Goal: Find contact information: Find contact information

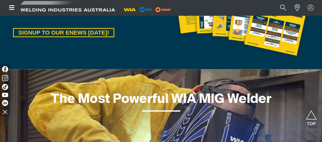
scroll to position [280, 0]
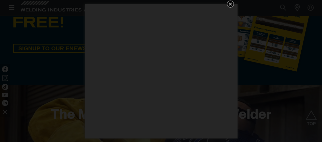
click at [228, 4] on icon "Get 5 WIA Welding Guides Free!" at bounding box center [230, 4] width 6 height 6
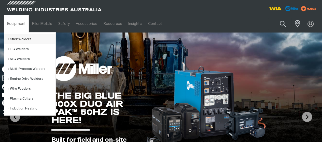
click at [29, 38] on link "Stick Welders" at bounding box center [31, 39] width 47 height 10
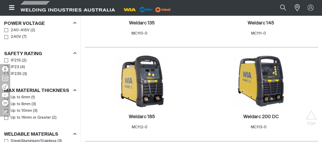
scroll to position [331, 0]
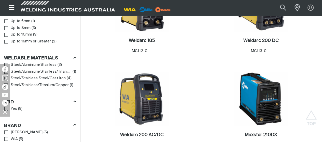
scroll to position [280, 0]
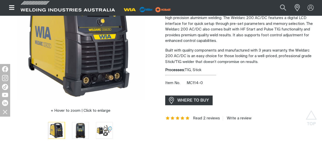
scroll to position [76, 0]
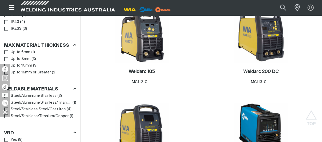
scroll to position [382, 0]
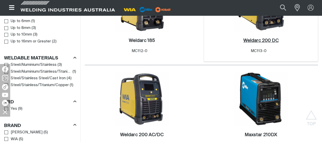
click at [243, 43] on h2 "Weldarc 200 DC ." at bounding box center [260, 40] width 35 height 5
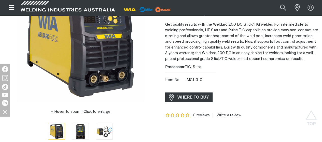
scroll to position [76, 0]
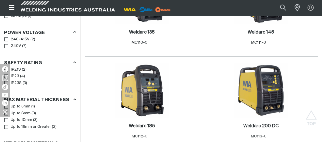
scroll to position [275, 0]
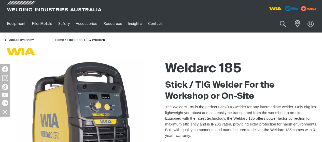
scroll to position [127, 0]
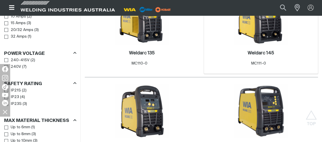
scroll to position [352, 0]
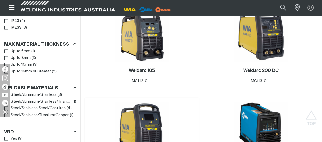
click at [169, 102] on img at bounding box center [142, 129] width 54 height 54
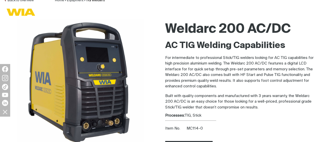
scroll to position [76, 0]
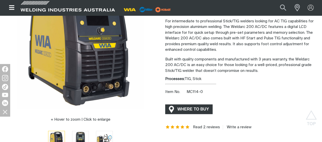
click at [203, 107] on span "WHERE TO BUY" at bounding box center [193, 109] width 38 height 8
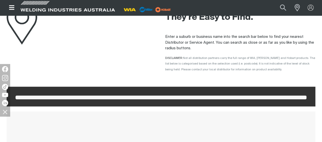
scroll to position [51, 0]
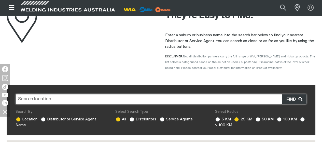
click at [135, 69] on div "Where to Buy" at bounding box center [82, 33] width 150 height 82
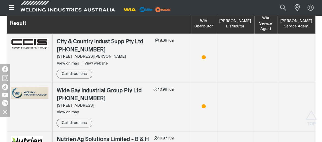
scroll to position [229, 0]
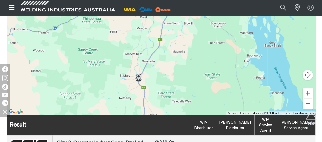
click at [304, 105] on button "Zoom out" at bounding box center [308, 104] width 10 height 10
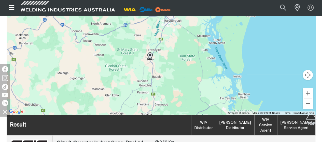
click at [304, 105] on button "Zoom out" at bounding box center [308, 104] width 10 height 10
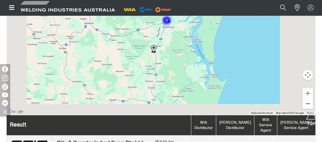
click at [304, 105] on button "Zoom out" at bounding box center [308, 104] width 10 height 10
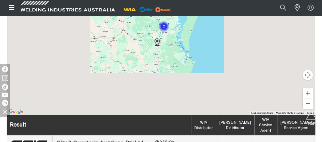
click at [304, 105] on button "Zoom out" at bounding box center [308, 104] width 10 height 10
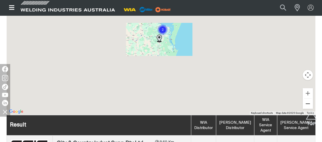
click at [304, 105] on button "Zoom out" at bounding box center [308, 104] width 10 height 10
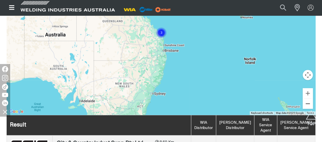
click at [304, 105] on button "Zoom out" at bounding box center [308, 104] width 10 height 10
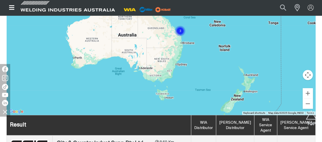
drag, startPoint x: 117, startPoint y: 67, endPoint x: 139, endPoint y: 65, distance: 22.0
click at [139, 65] on div "To navigate, press the arrow keys." at bounding box center [161, 38] width 309 height 153
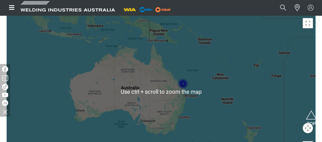
scroll to position [204, 0]
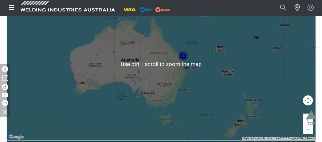
click at [309, 120] on img "Scroll to top" at bounding box center [311, 119] width 11 height 19
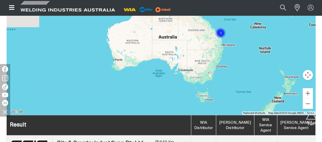
drag, startPoint x: 127, startPoint y: 58, endPoint x: 165, endPoint y: 61, distance: 38.3
click at [165, 61] on div "To navigate, press the arrow keys." at bounding box center [161, 38] width 309 height 153
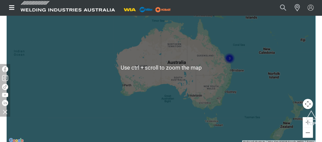
scroll to position [204, 0]
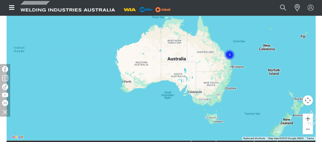
click at [303, 117] on button "Zoom in" at bounding box center [308, 119] width 10 height 10
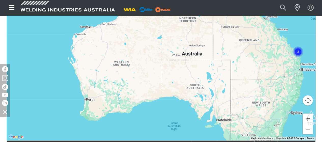
click at [303, 117] on button "Zoom in" at bounding box center [308, 119] width 10 height 10
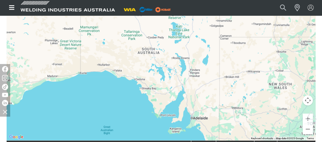
drag, startPoint x: 223, startPoint y: 111, endPoint x: 138, endPoint y: 51, distance: 103.6
click at [140, 51] on div "To navigate, press the arrow keys." at bounding box center [161, 64] width 309 height 153
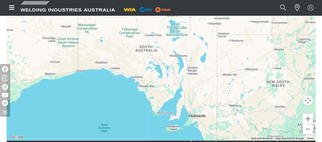
click at [304, 118] on button "Zoom in" at bounding box center [308, 119] width 10 height 10
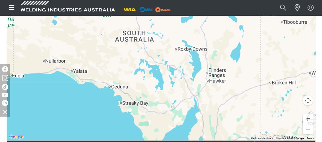
click at [304, 118] on button "Zoom in" at bounding box center [308, 119] width 10 height 10
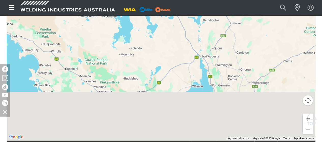
drag, startPoint x: 180, startPoint y: 66, endPoint x: 151, endPoint y: 2, distance: 70.9
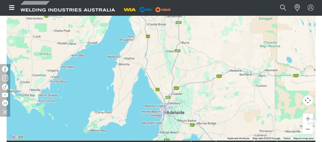
drag, startPoint x: 232, startPoint y: 101, endPoint x: 178, endPoint y: 65, distance: 64.5
click at [178, 65] on div "To navigate, press the arrow keys." at bounding box center [161, 64] width 309 height 153
click at [304, 118] on button "Zoom in" at bounding box center [308, 119] width 10 height 10
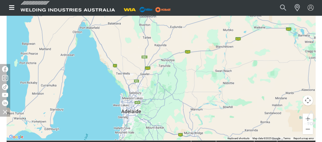
drag, startPoint x: 229, startPoint y: 118, endPoint x: 190, endPoint y: 68, distance: 63.7
click at [190, 68] on div "To navigate, press the arrow keys." at bounding box center [161, 64] width 309 height 153
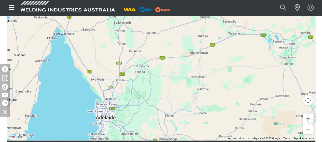
drag, startPoint x: 266, startPoint y: 107, endPoint x: 234, endPoint y: 115, distance: 32.3
click at [235, 115] on div "To navigate, press the arrow keys." at bounding box center [161, 64] width 309 height 153
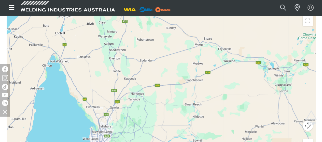
scroll to position [51, 0]
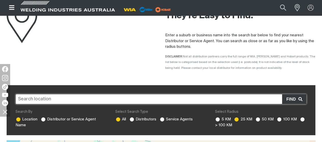
click at [139, 104] on input "text" at bounding box center [161, 99] width 291 height 10
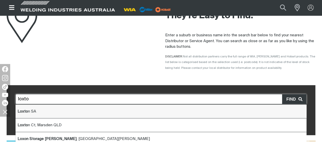
click at [109, 117] on li "Loxto n SA" at bounding box center [161, 112] width 291 height 14
type input "Loxton SA"
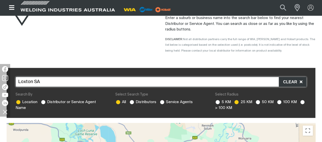
scroll to position [76, 0]
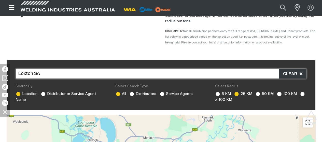
click at [280, 93] on ins at bounding box center [279, 94] width 5 height 5
click at [280, 93] on input "100 KM" at bounding box center [278, 93] width 3 height 3
radio input "true"
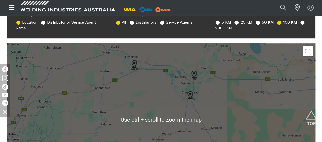
scroll to position [153, 0]
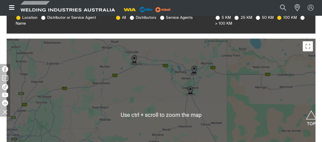
click at [190, 92] on img at bounding box center [190, 91] width 5 height 8
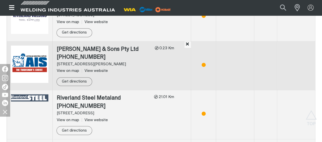
scroll to position [396, 0]
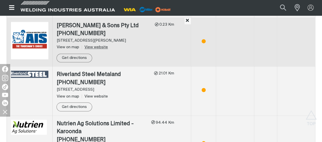
click at [101, 48] on link "View website" at bounding box center [95, 47] width 26 height 4
